Goal: Information Seeking & Learning: Learn about a topic

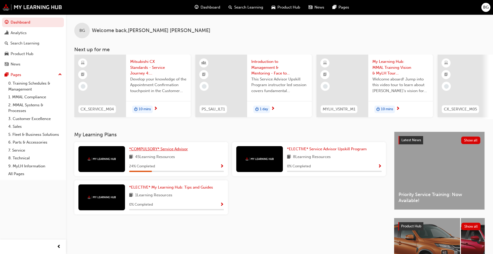
click at [164, 151] on span "*COMPULSORY* Service Advisor" at bounding box center [158, 149] width 59 height 5
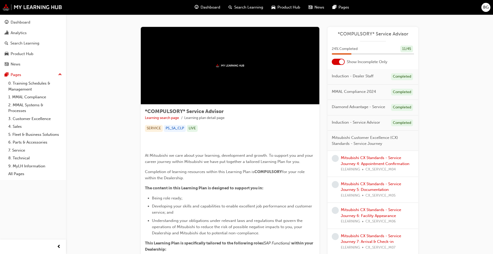
scroll to position [26, 0]
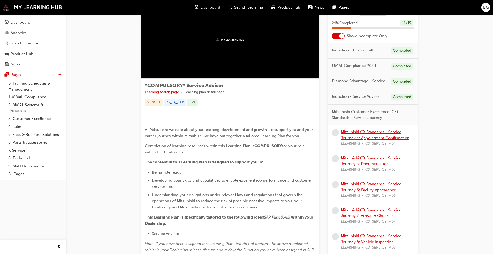
click at [255, 136] on link "Mitsubishi CX Standards - Service Journey 4: Appointment Confirmation" at bounding box center [375, 135] width 69 height 11
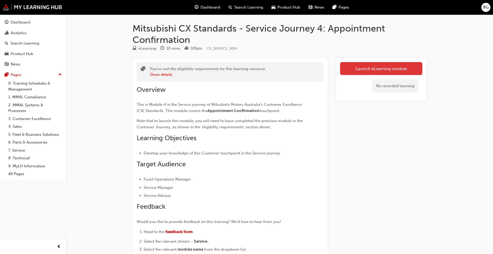
click at [255, 67] on link "Launch eLearning module" at bounding box center [381, 68] width 82 height 13
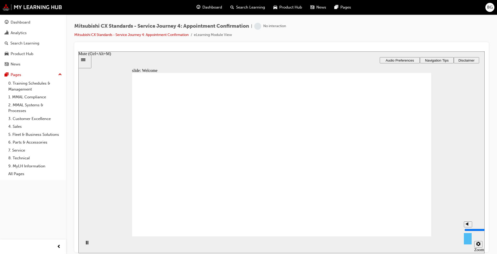
click at [255, 194] on circle "Mute (Ctrl+Alt+M)" at bounding box center [468, 223] width 3 height 3
type input "0"
drag, startPoint x: 392, startPoint y: 228, endPoint x: 395, endPoint y: 223, distance: 5.4
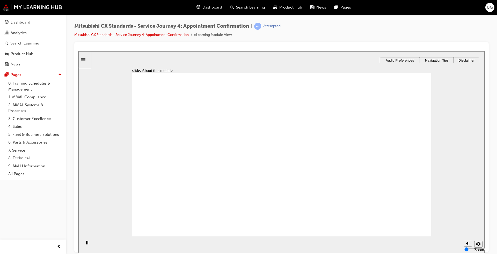
drag, startPoint x: 361, startPoint y: 152, endPoint x: 380, endPoint y: 164, distance: 22.4
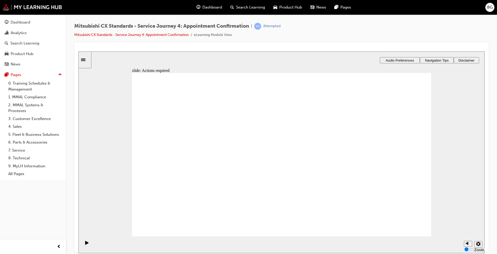
click at [244, 58] on div "slide: Actions required Actions required What actions are required at this touc…" at bounding box center [281, 152] width 406 height 202
drag, startPoint x: 128, startPoint y: 85, endPoint x: 167, endPoint y: 128, distance: 58.3
click at [131, 88] on div "slide: Actions required Actions required What actions are required at this touc…" at bounding box center [281, 152] width 406 height 202
drag, startPoint x: 151, startPoint y: 153, endPoint x: 151, endPoint y: 158, distance: 4.5
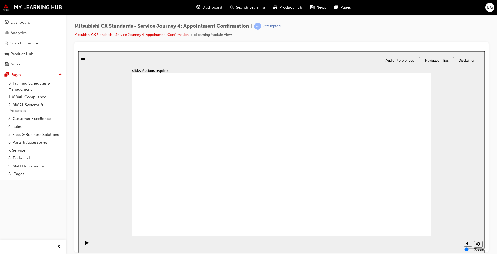
drag, startPoint x: 421, startPoint y: 199, endPoint x: 426, endPoint y: 199, distance: 5.2
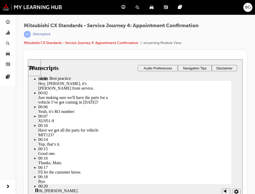
scroll to position [7, 0]
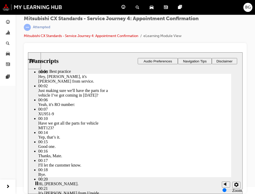
type input "62"
